Goal: Task Accomplishment & Management: Use online tool/utility

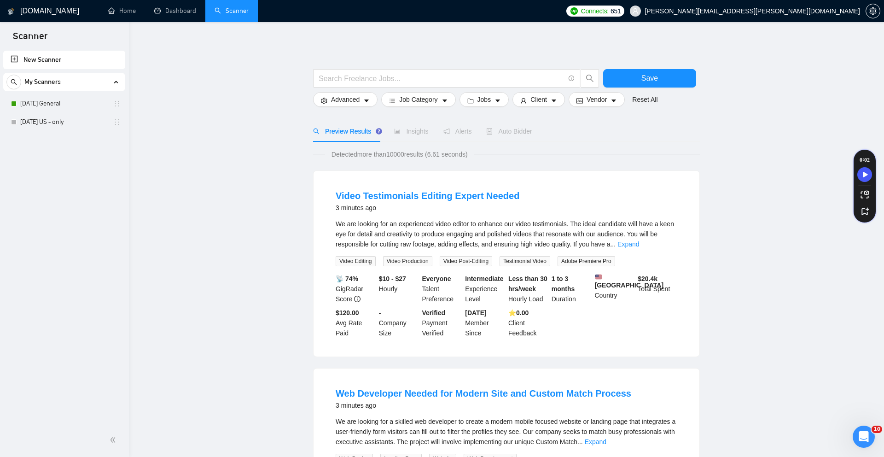
click at [221, 7] on link "Scanner" at bounding box center [232, 11] width 34 height 8
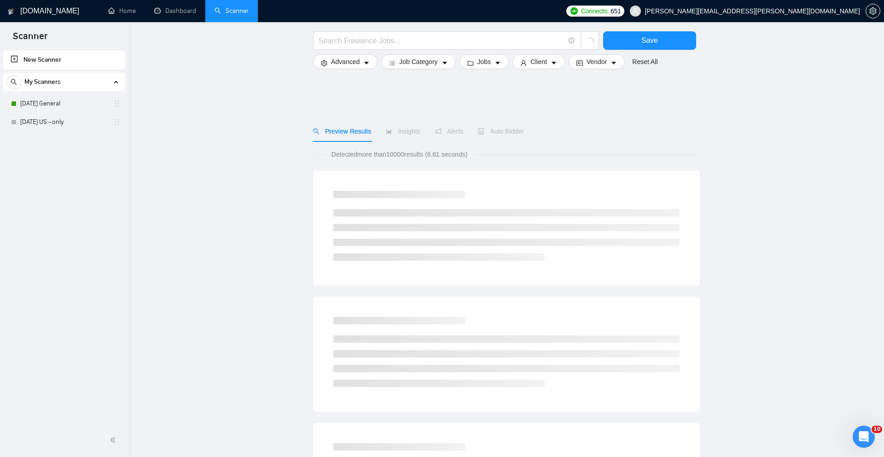
scroll to position [426, 0]
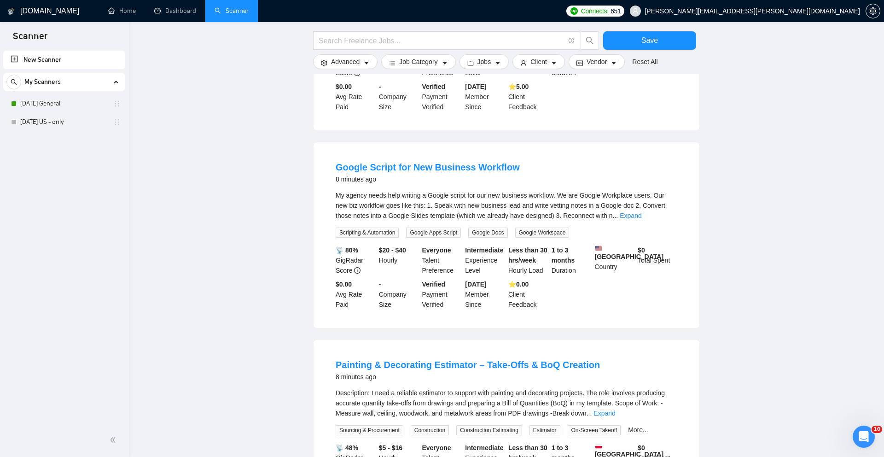
click at [499, 85] on div "[DATE] Member Since" at bounding box center [484, 96] width 43 height 30
click at [499, 86] on div "[DATE] Member Since" at bounding box center [484, 96] width 43 height 30
click at [167, 9] on link "Dashboard" at bounding box center [175, 11] width 42 height 8
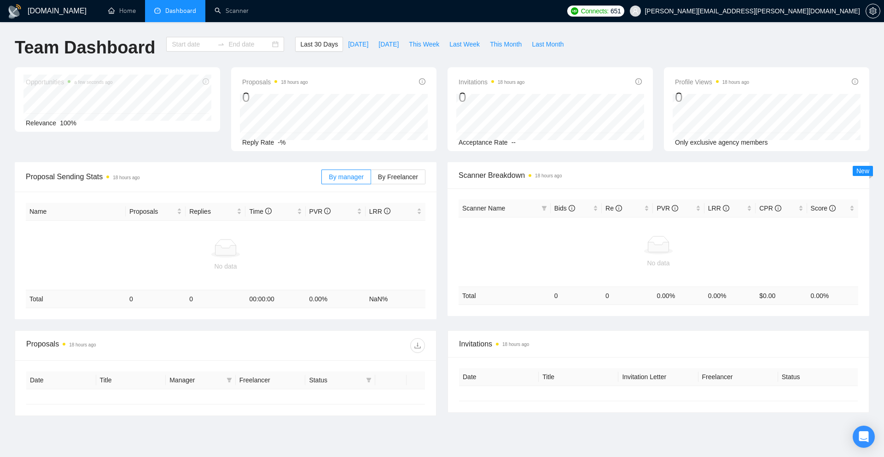
type input "2025-07-30"
type input "2025-08-29"
